Goal: Information Seeking & Learning: Learn about a topic

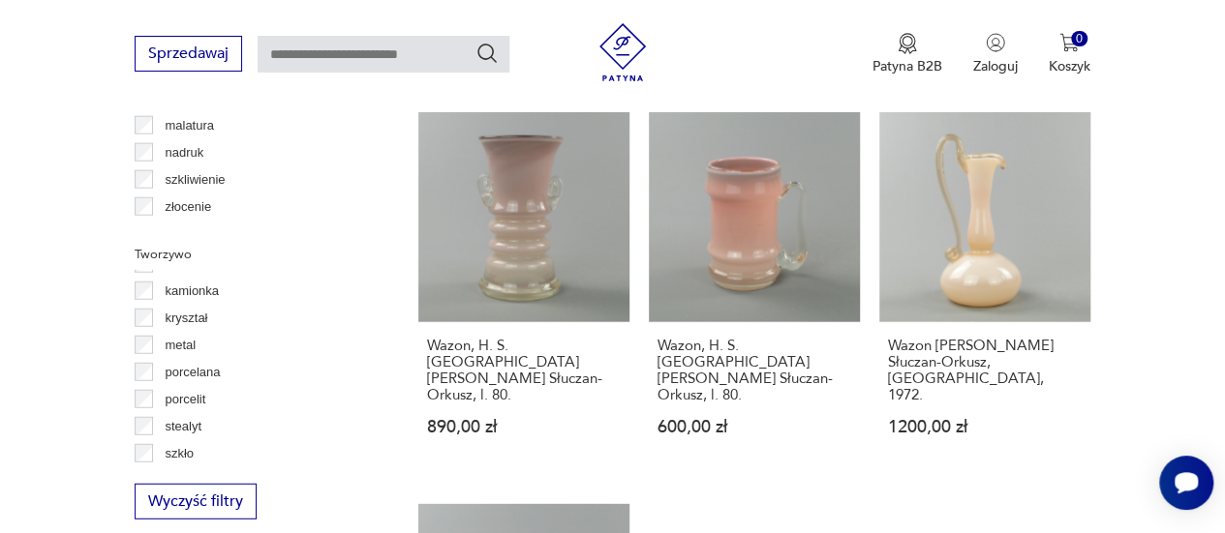
scroll to position [105, 0]
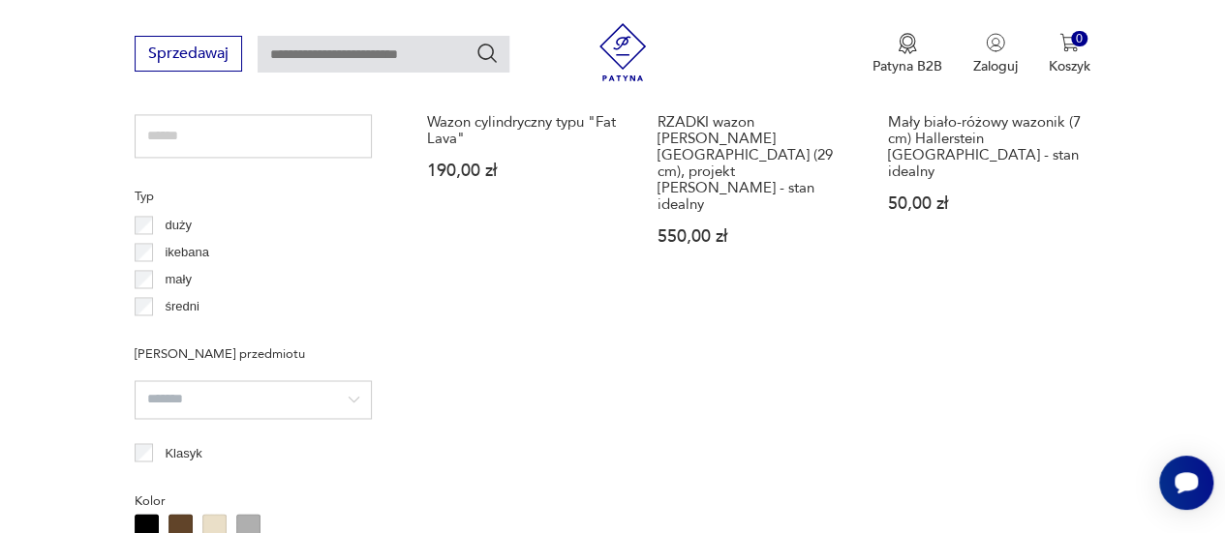
click at [145, 440] on div "Filtruj produkty Cena MIN MAX OK Promocja Datowanie OK Kraj pochodzenia [DEMOGR…" at bounding box center [253, 437] width 237 height 2075
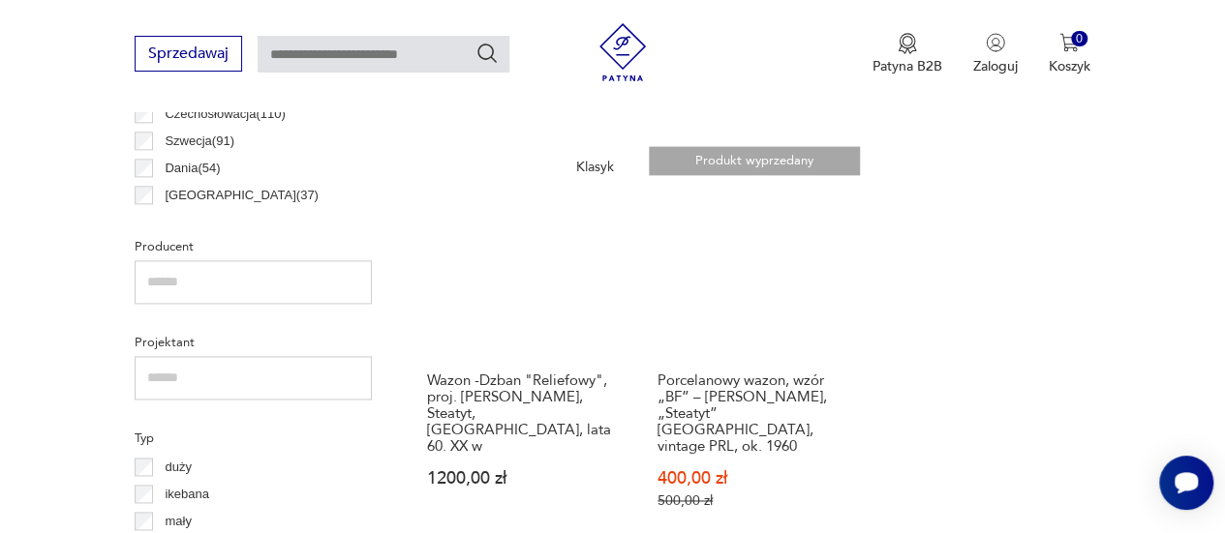
scroll to position [1179, 0]
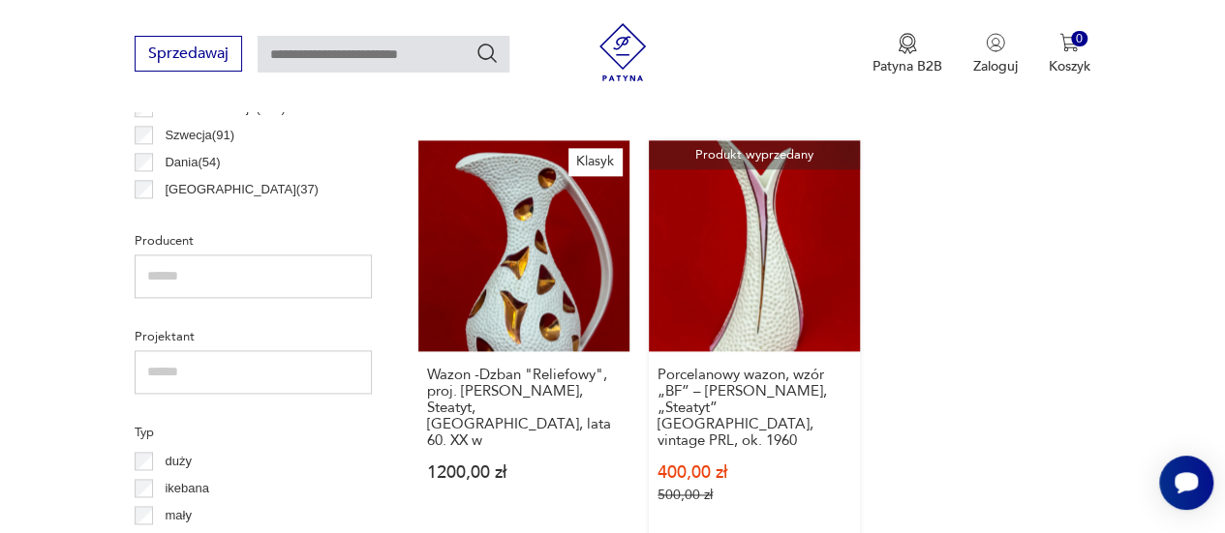
click at [742, 265] on link "Produkt wyprzedany Porcelanowy wazon, wzór „BF” – [PERSON_NAME], „Steatyt” [GEO…" at bounding box center [754, 340] width 211 height 401
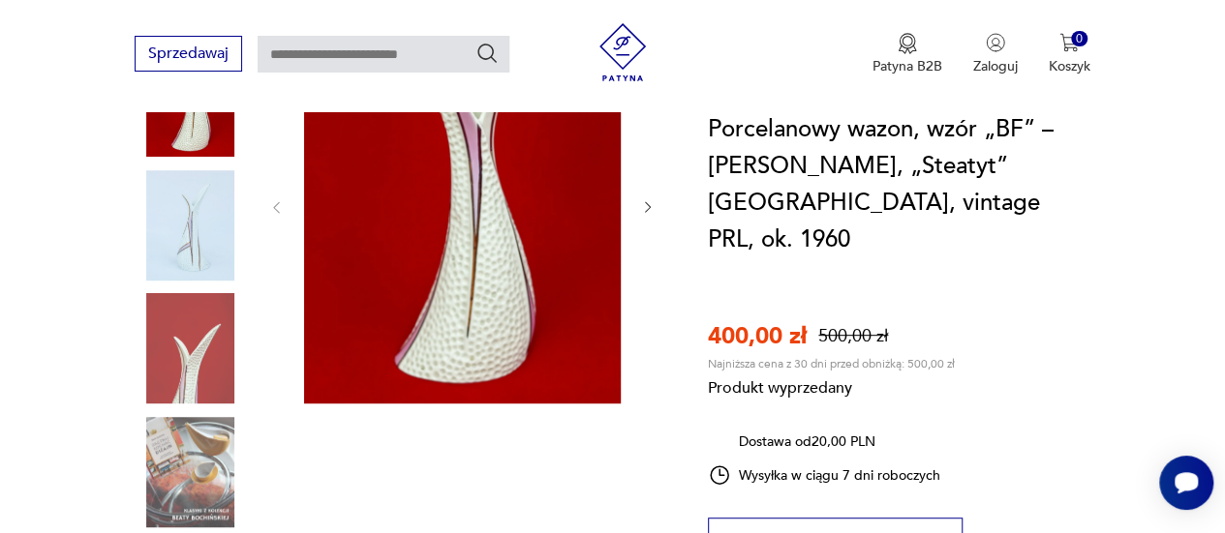
scroll to position [312, 0]
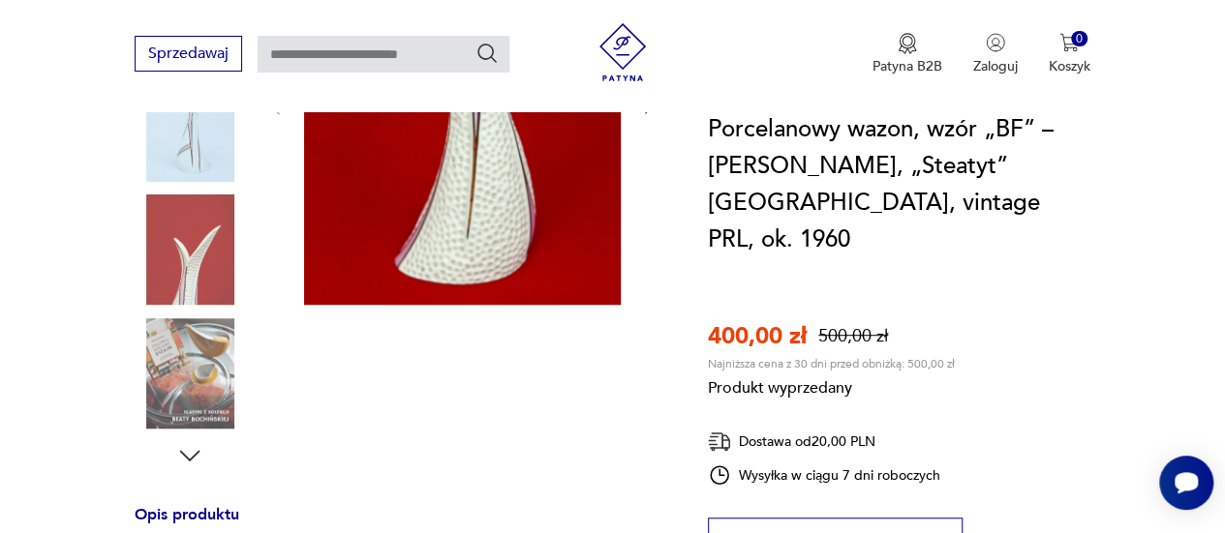
scroll to position [421, 0]
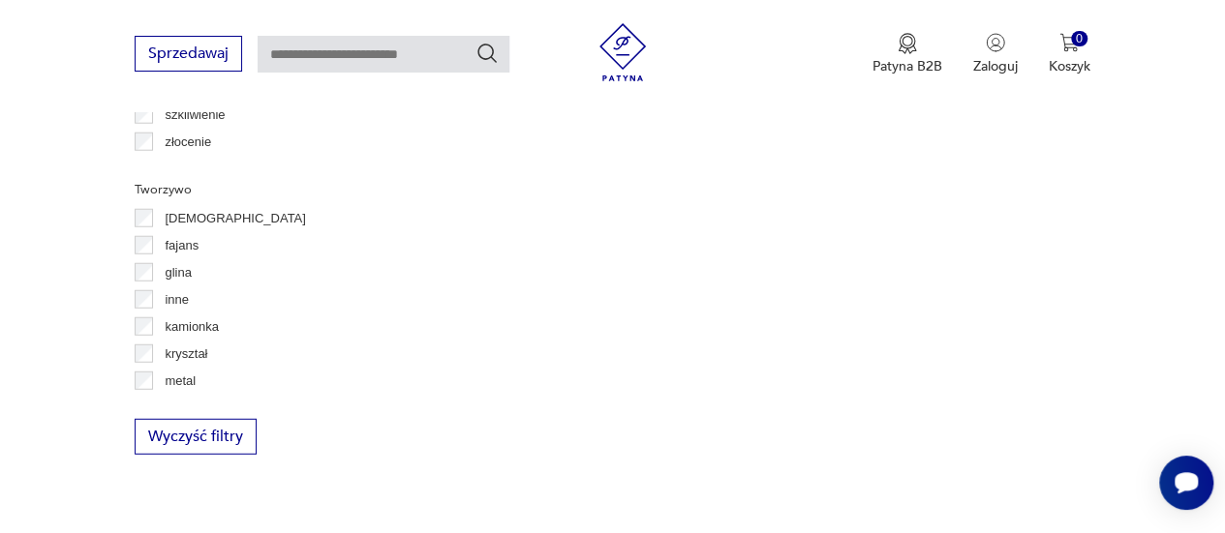
scroll to position [105, 0]
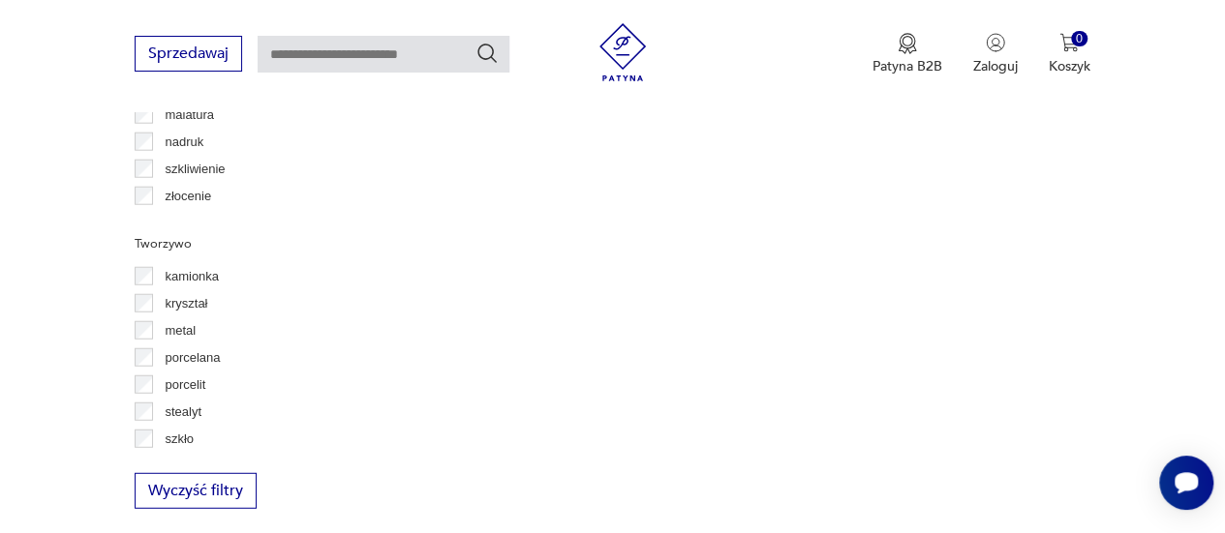
scroll to position [2397, 0]
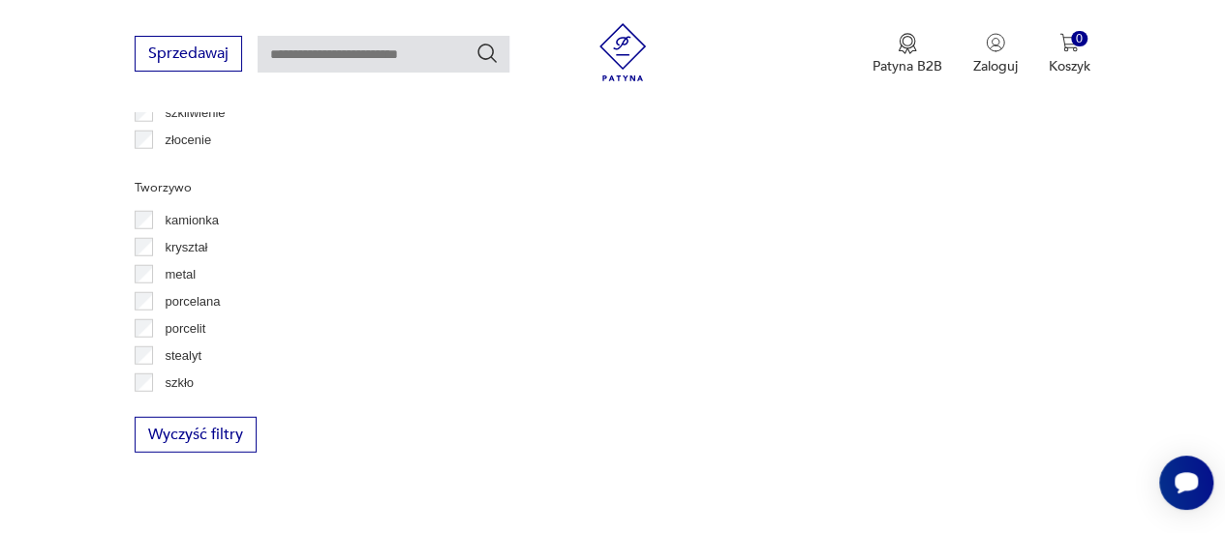
scroll to position [2449, 0]
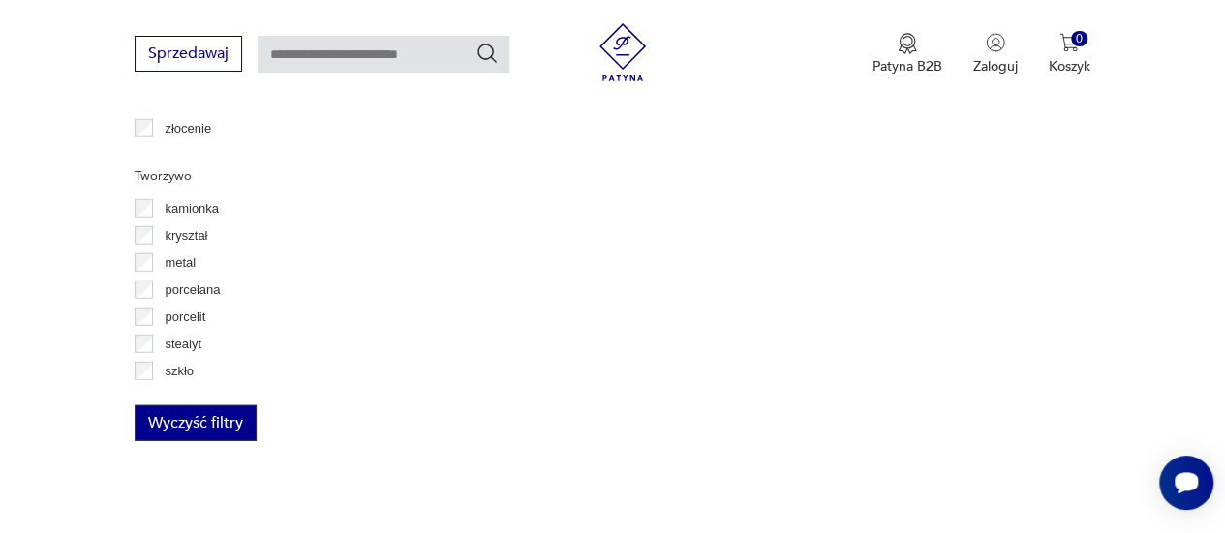
click at [185, 422] on button "Wyczyść filtry" at bounding box center [196, 424] width 122 height 36
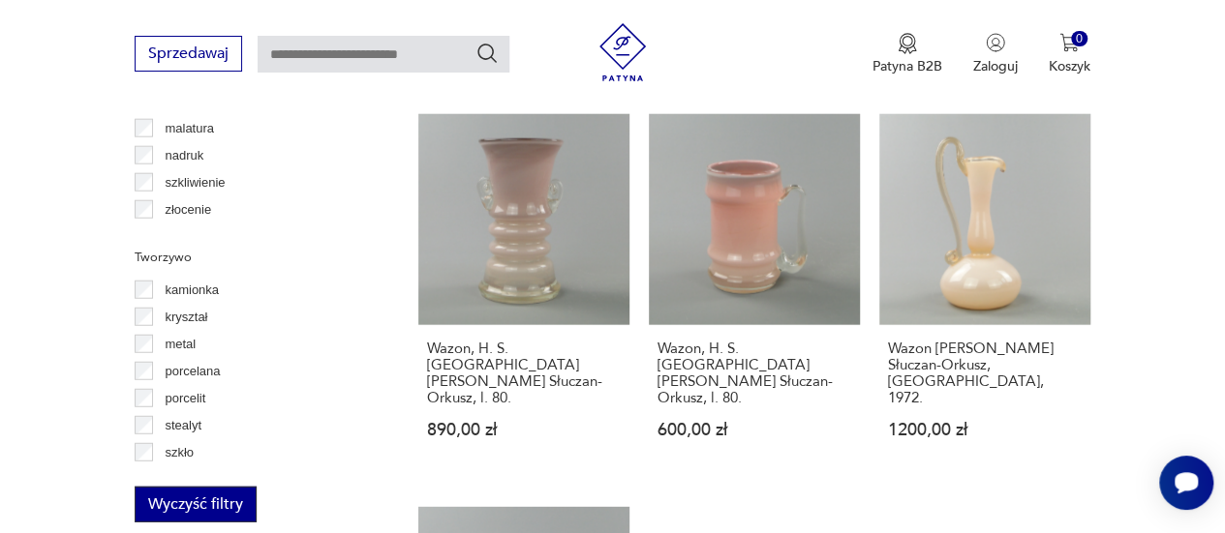
scroll to position [2546, 0]
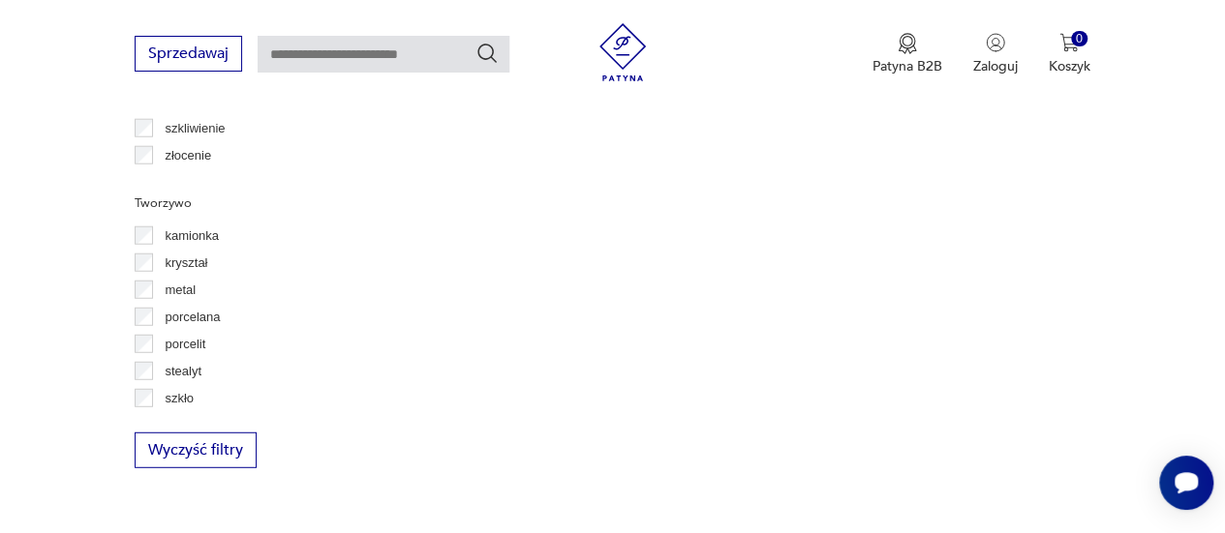
scroll to position [2459, 0]
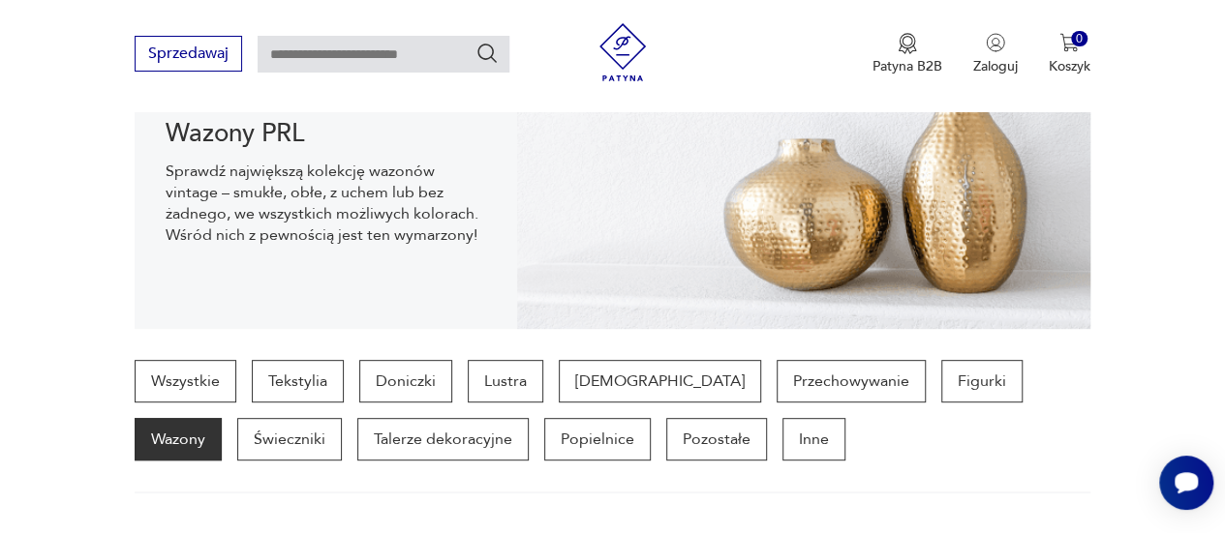
scroll to position [254, 0]
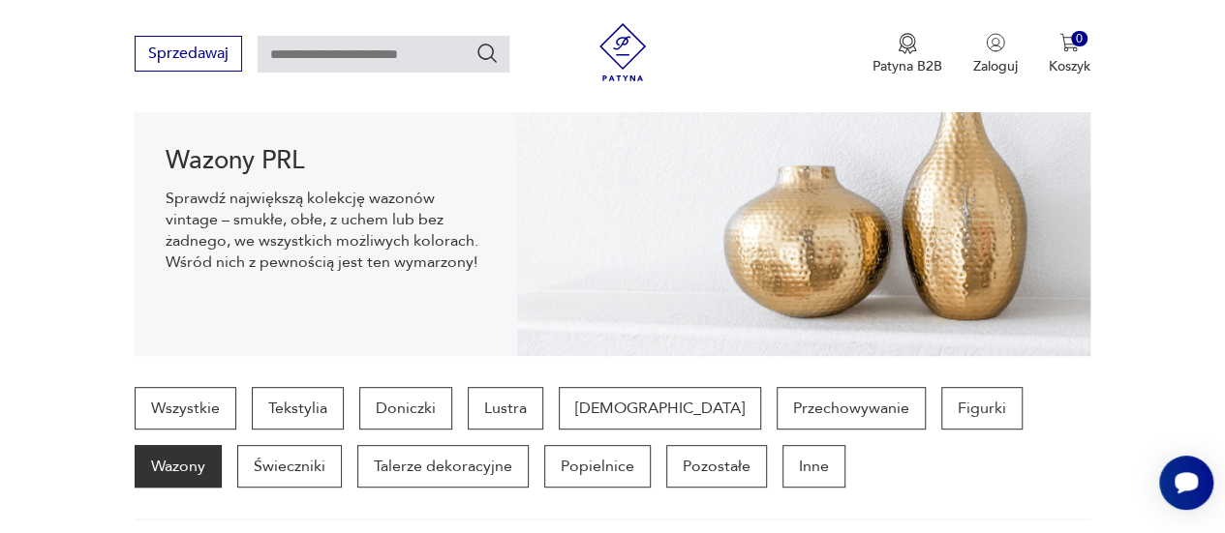
click at [222, 445] on p "Wazony" at bounding box center [178, 466] width 87 height 43
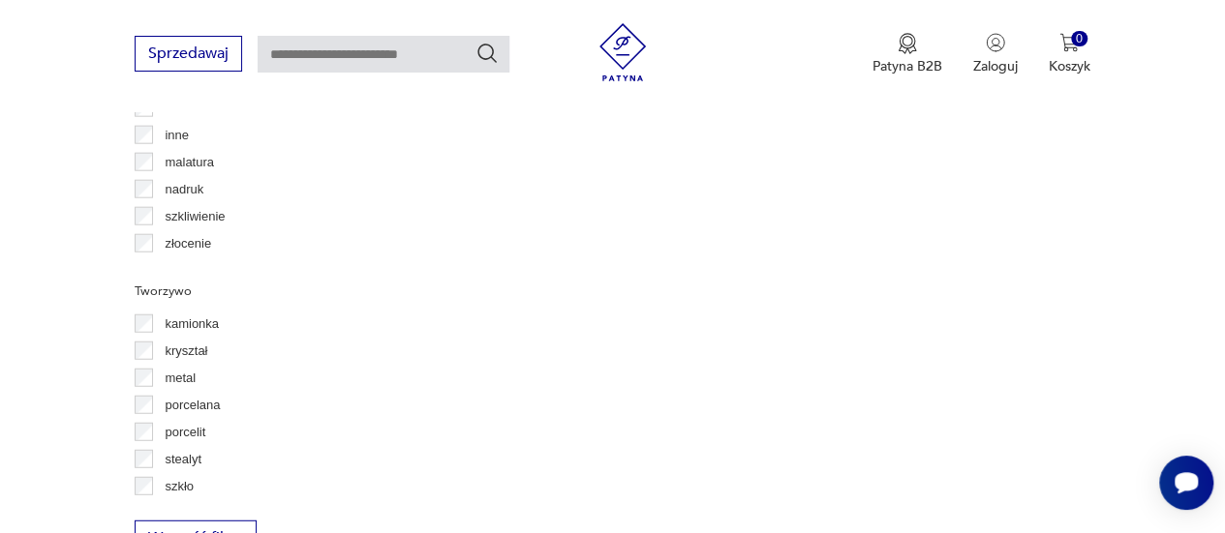
scroll to position [2443, 0]
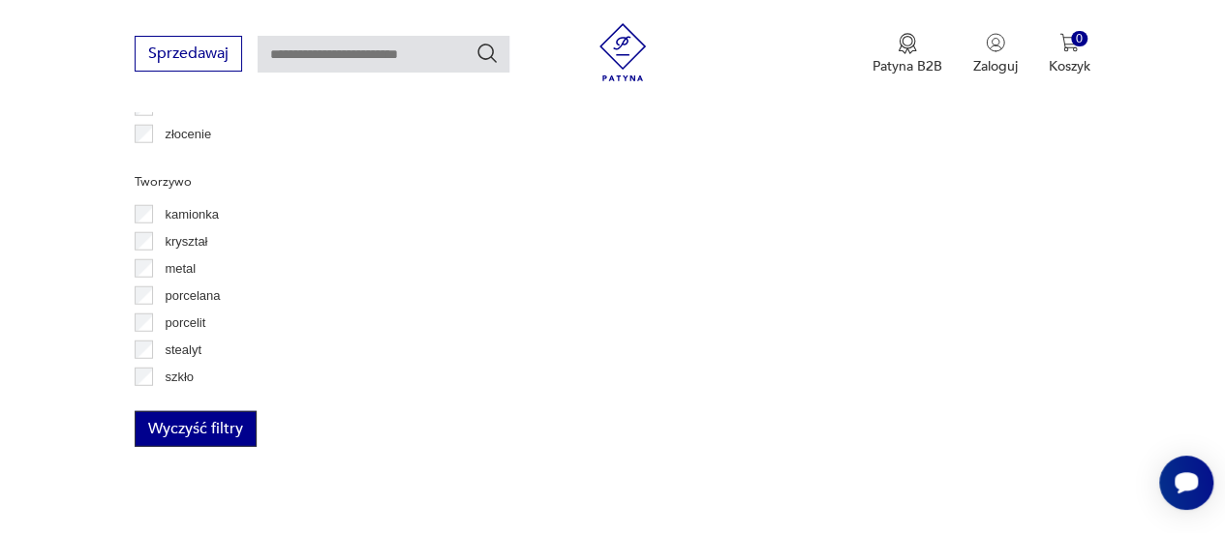
click at [225, 438] on button "Wyczyść filtry" at bounding box center [196, 429] width 122 height 36
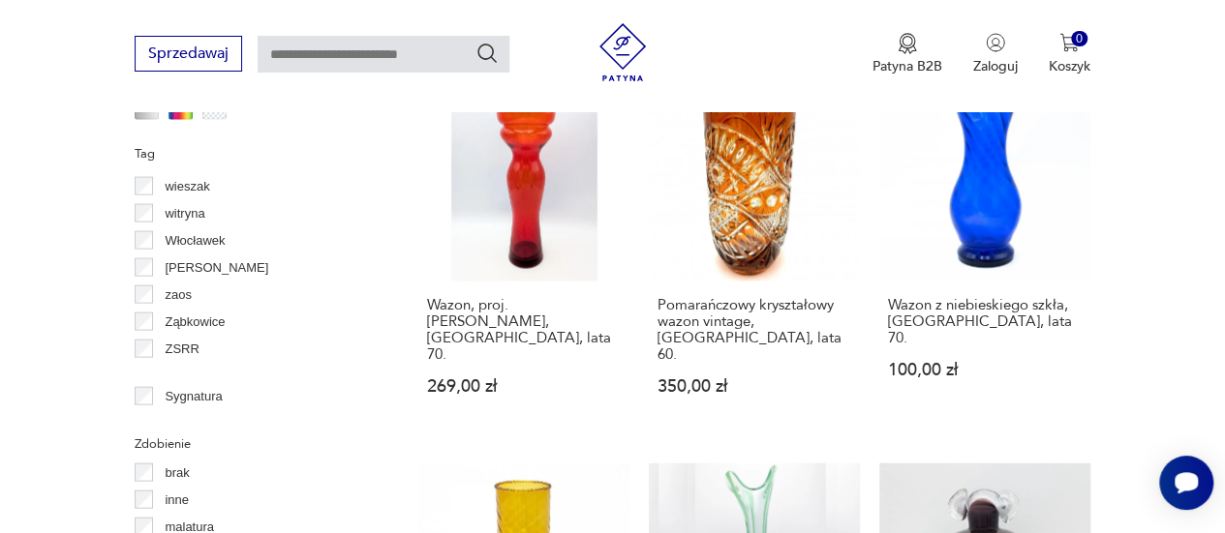
scroll to position [1731, 0]
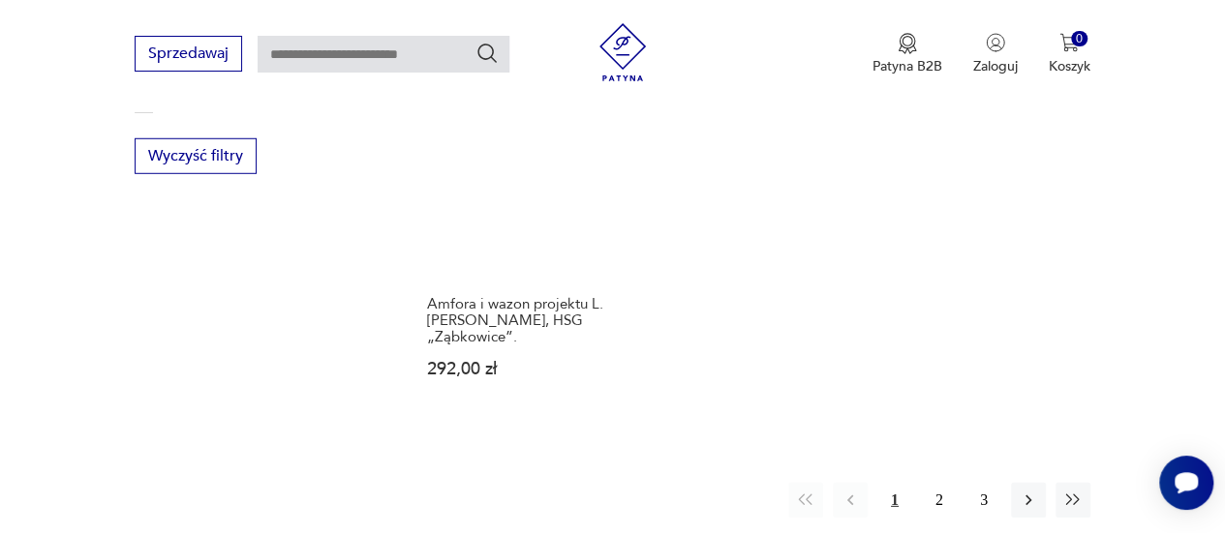
scroll to position [2688, 0]
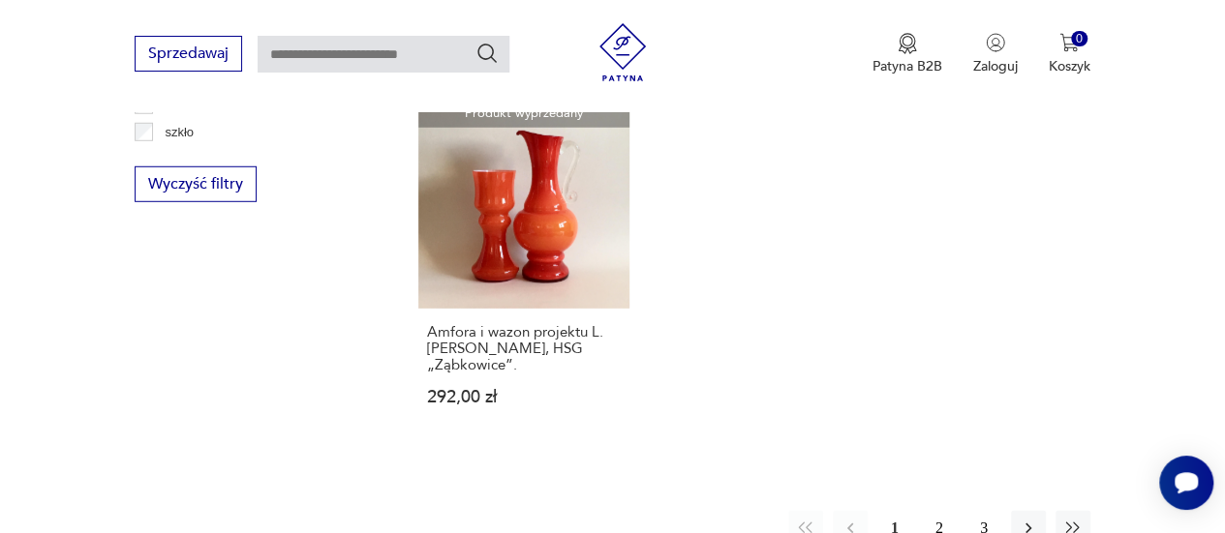
click at [939, 511] on button "2" at bounding box center [939, 528] width 35 height 35
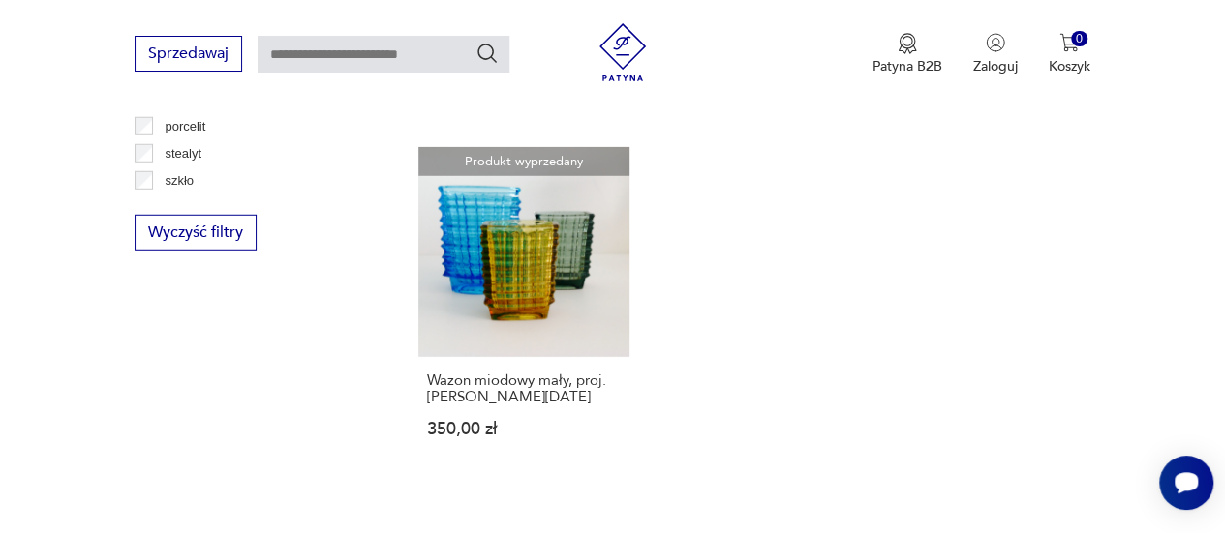
scroll to position [2649, 0]
